Goal: Task Accomplishment & Management: Use online tool/utility

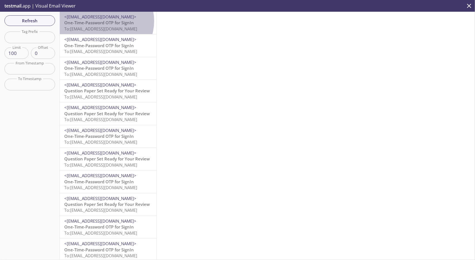
click at [103, 21] on span "One-Time-Password OTP for SignIn" at bounding box center [99, 23] width 70 height 6
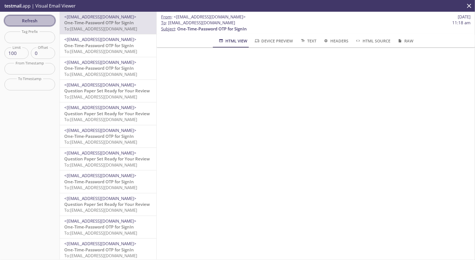
click at [41, 21] on span "Refresh" at bounding box center [30, 20] width 42 height 7
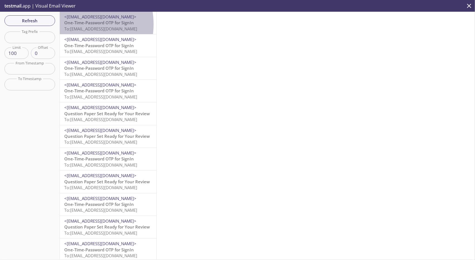
click at [74, 24] on span "One-Time-Password OTP for SignIn" at bounding box center [99, 23] width 70 height 6
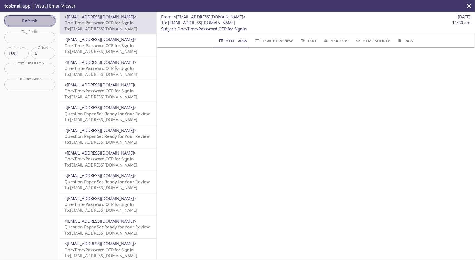
click at [40, 19] on span "Refresh" at bounding box center [30, 20] width 42 height 7
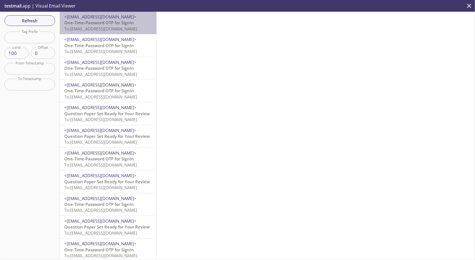
click at [135, 22] on p "One-Time-Password OTP for SignIn To: [EMAIL_ADDRESS][DOMAIN_NAME]" at bounding box center [108, 26] width 88 height 12
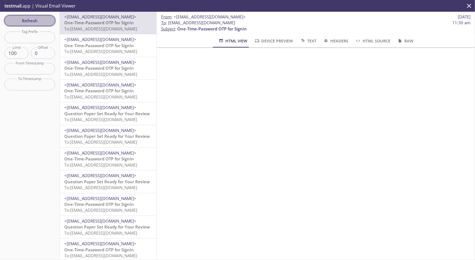
click at [32, 20] on span "Refresh" at bounding box center [30, 20] width 42 height 7
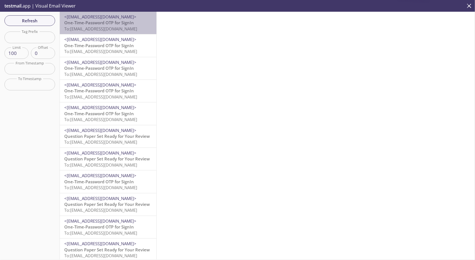
click at [124, 17] on span "<[EMAIL_ADDRESS][DOMAIN_NAME]>" at bounding box center [100, 17] width 72 height 6
